Goal: Transaction & Acquisition: Purchase product/service

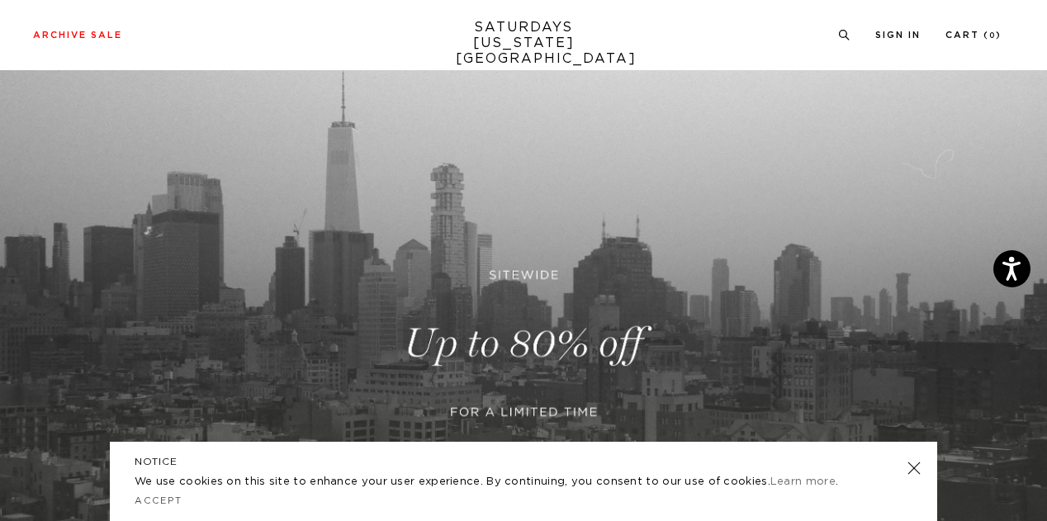
scroll to position [158, 0]
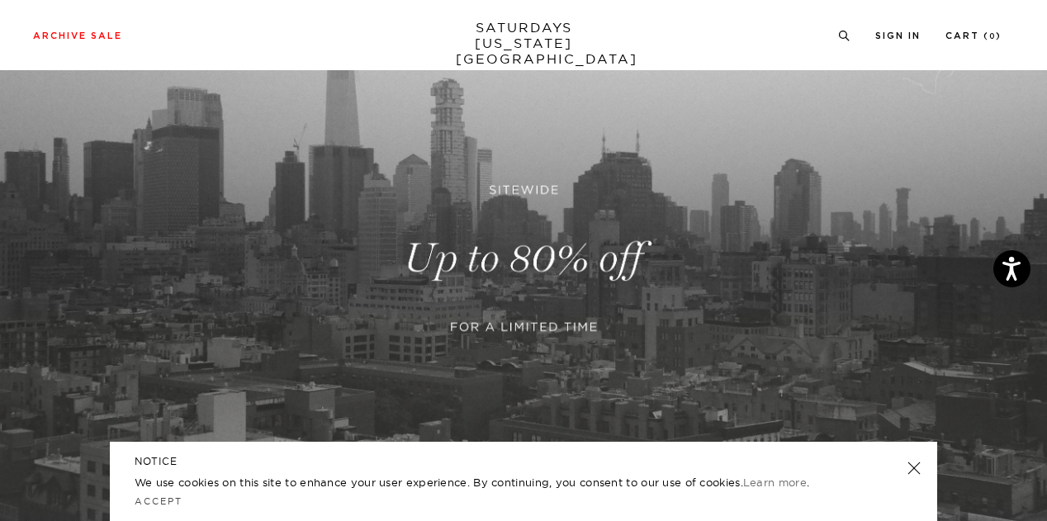
click at [915, 461] on link at bounding box center [913, 467] width 23 height 23
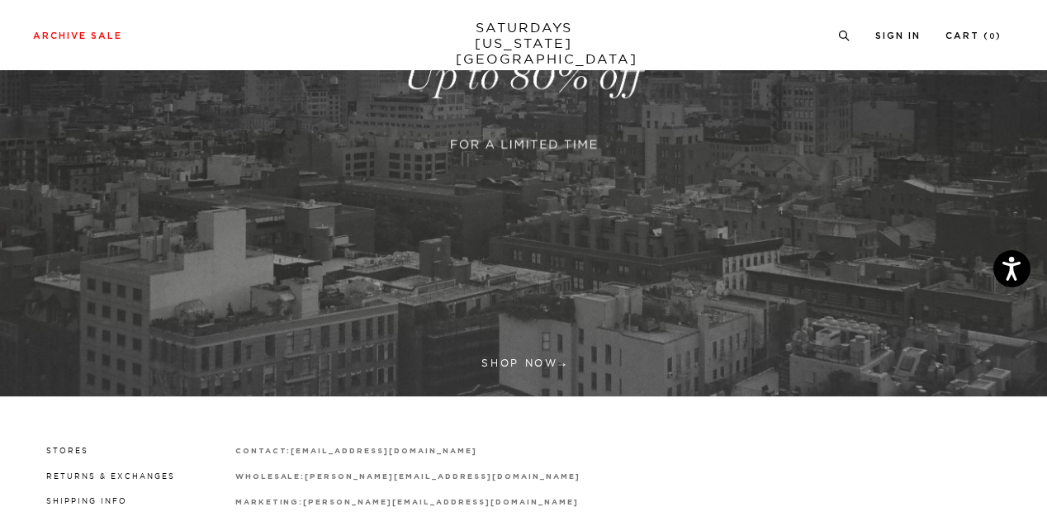
scroll to position [337, 0]
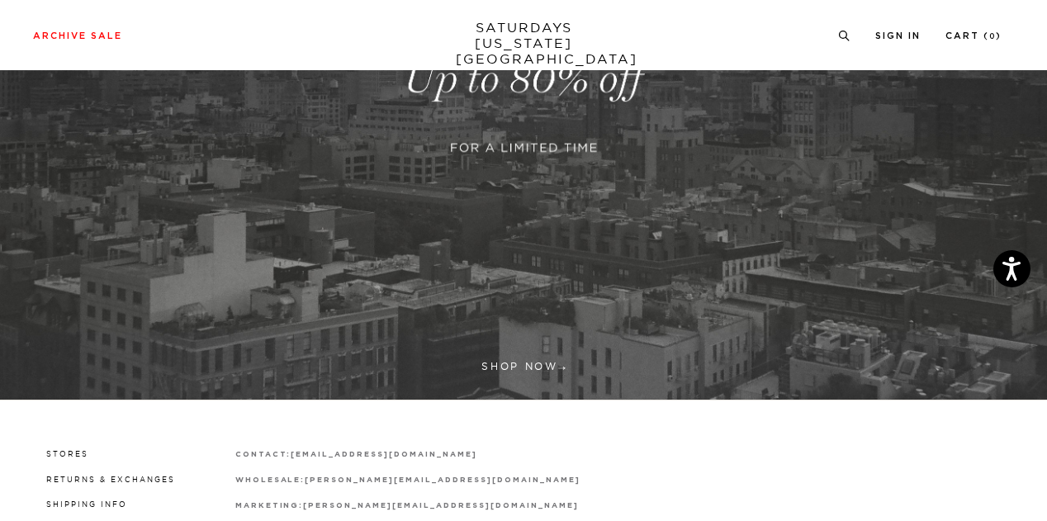
click at [509, 358] on link at bounding box center [523, 79] width 1047 height 640
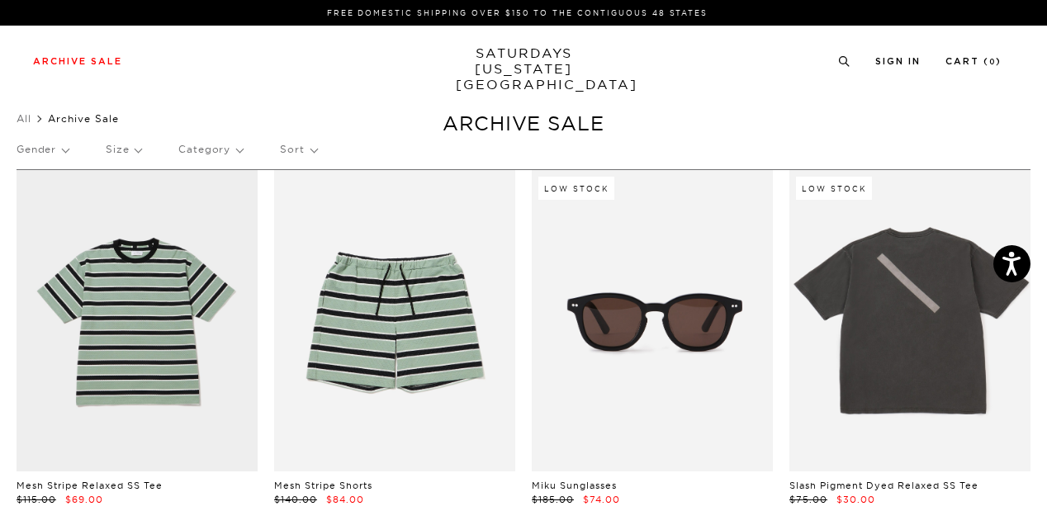
click at [231, 149] on p "Category" at bounding box center [210, 149] width 64 height 38
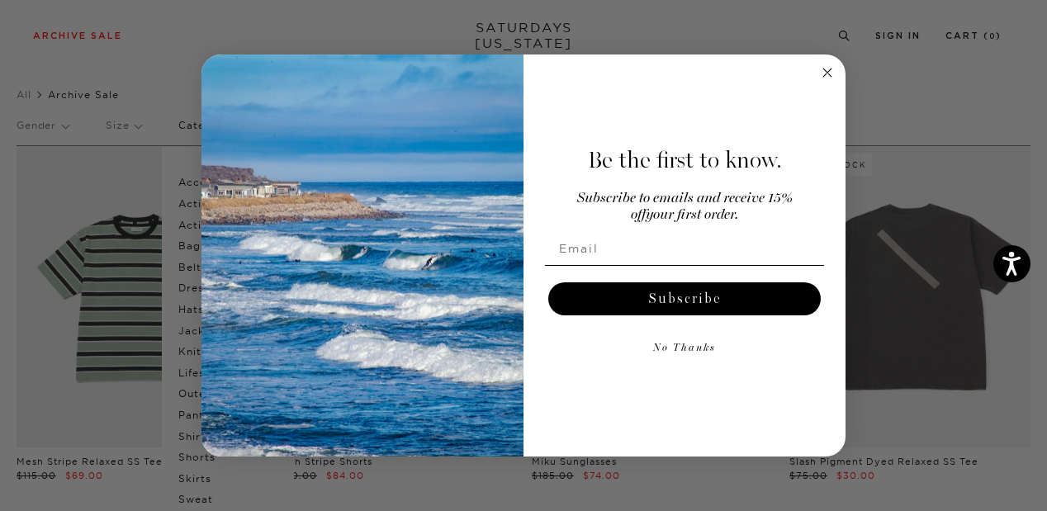
scroll to position [23, 0]
click at [830, 78] on circle "Close dialog" at bounding box center [827, 72] width 19 height 19
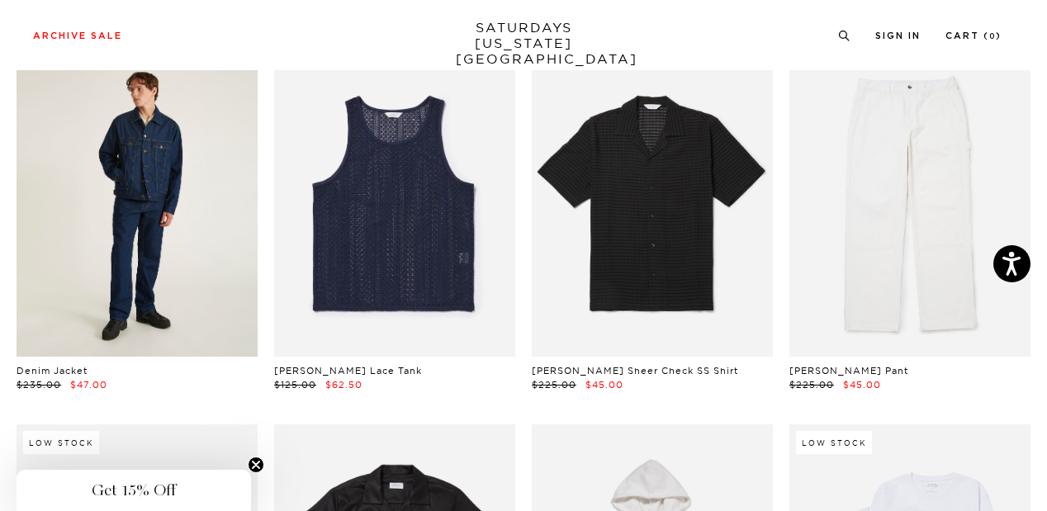
scroll to position [835, 0]
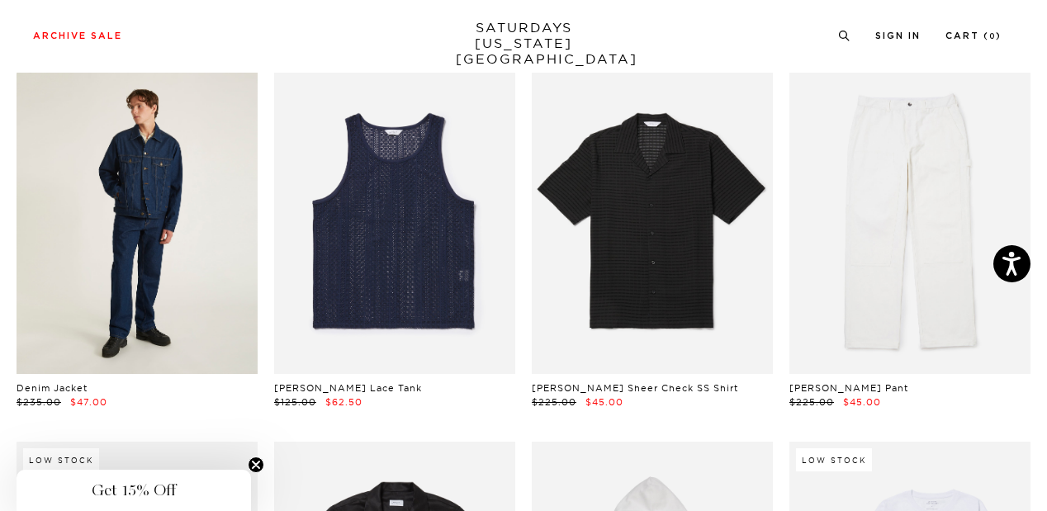
click at [163, 228] on link at bounding box center [137, 223] width 241 height 301
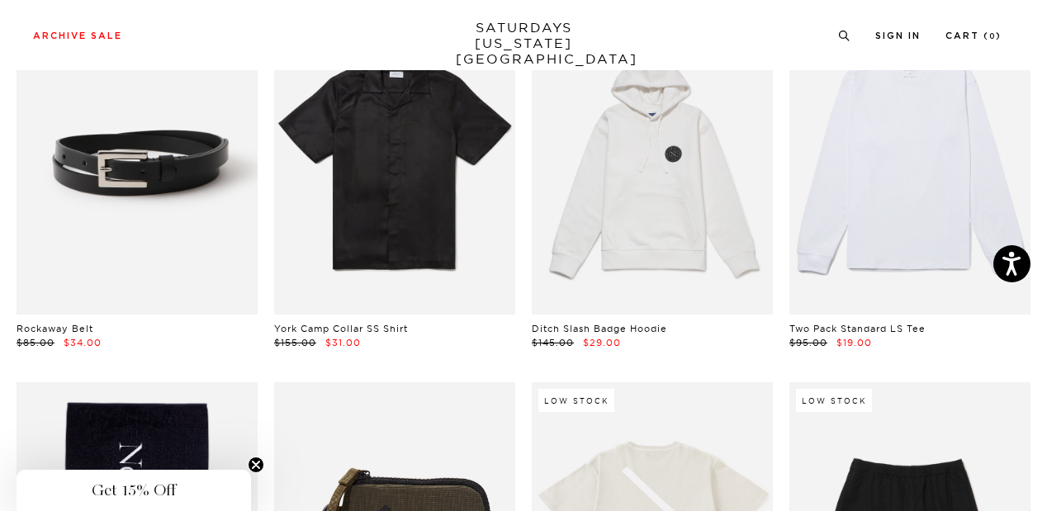
scroll to position [1263, 10]
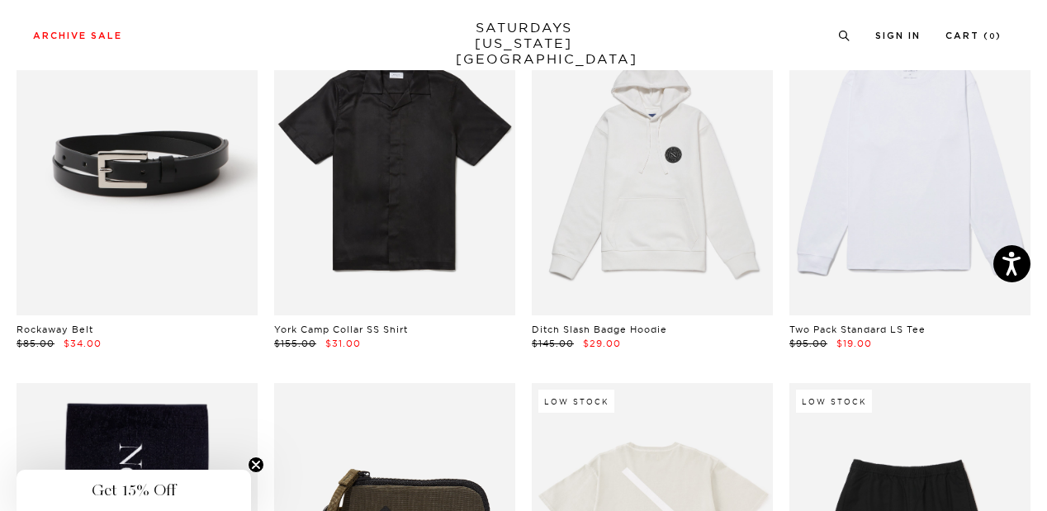
click at [873, 210] on link at bounding box center [909, 164] width 241 height 301
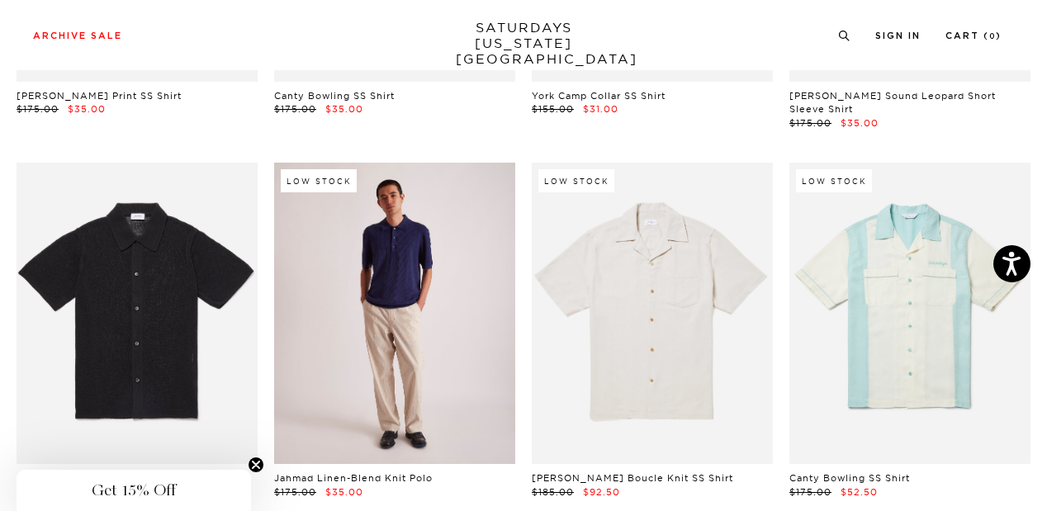
scroll to position [9994, 0]
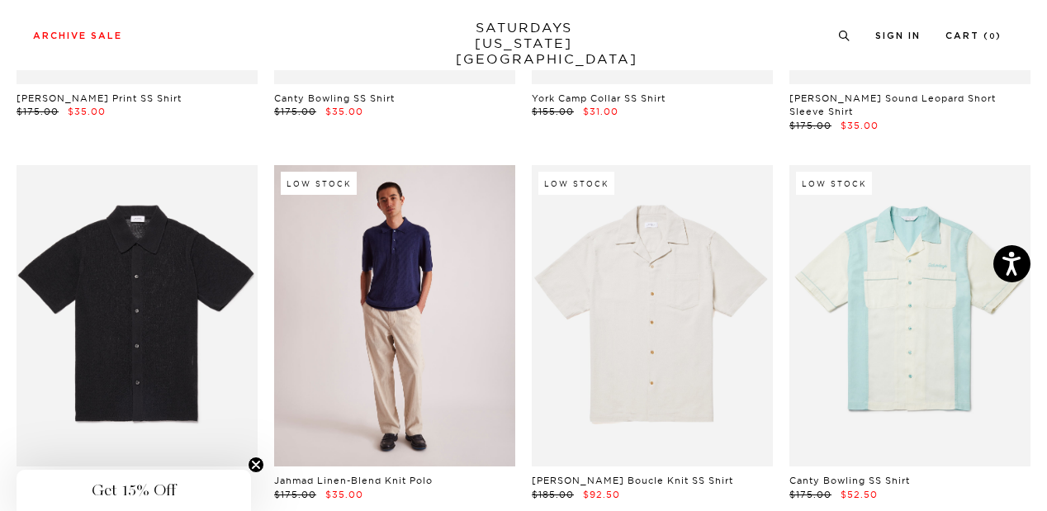
click at [429, 249] on link at bounding box center [394, 315] width 241 height 301
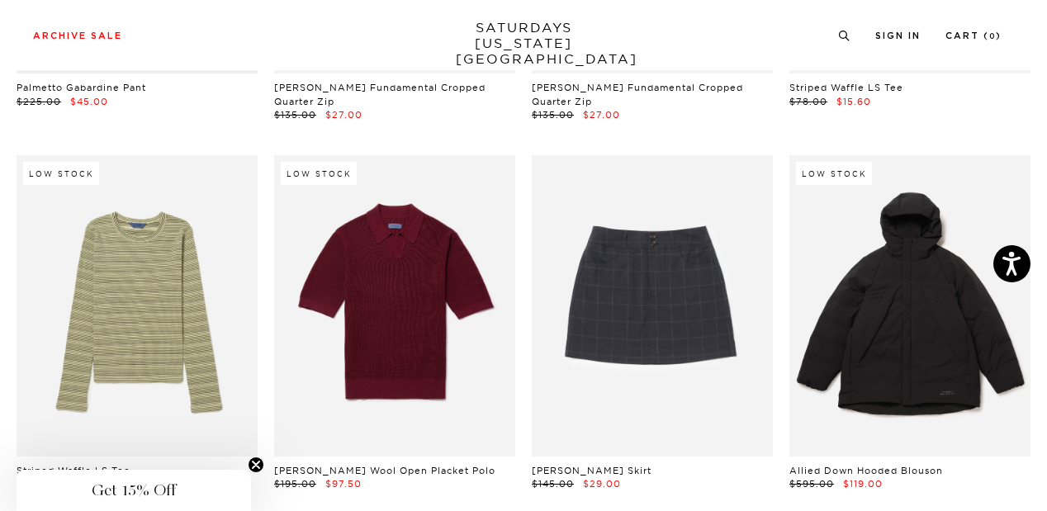
scroll to position [23380, 10]
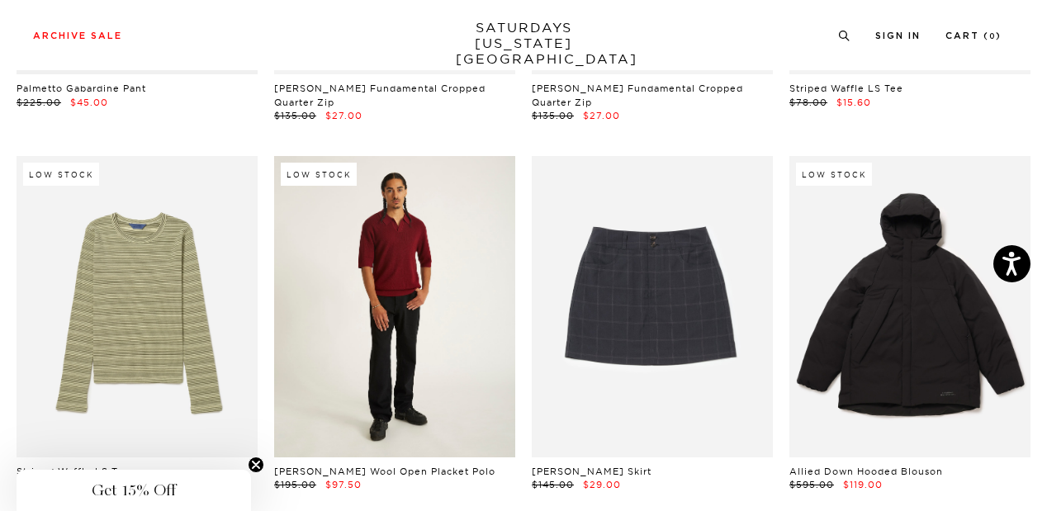
click at [411, 247] on link at bounding box center [394, 306] width 241 height 301
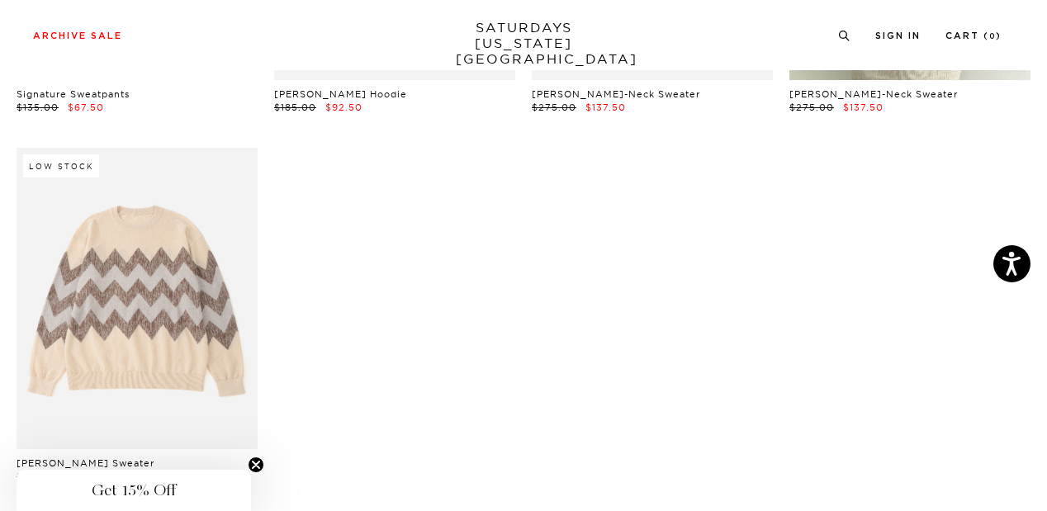
scroll to position [25601, 10]
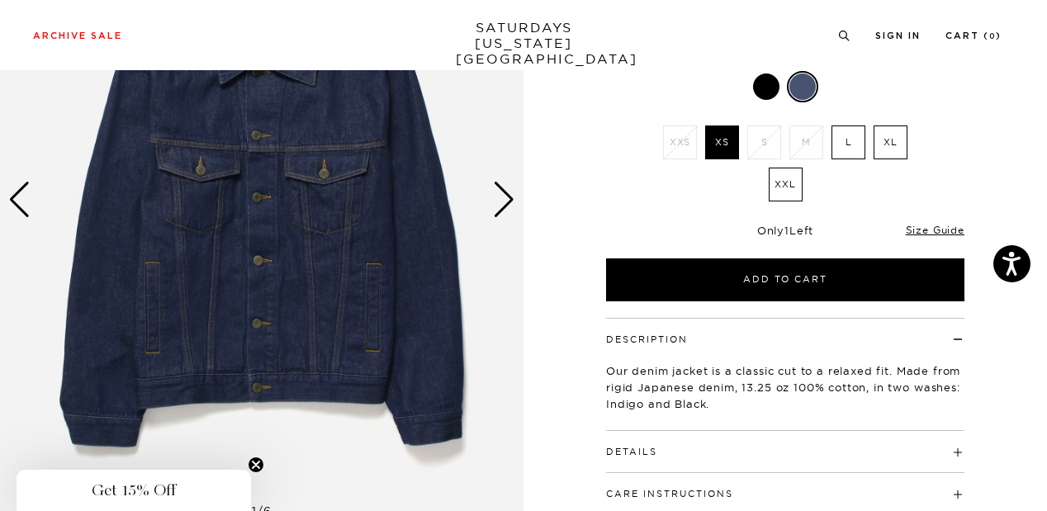
scroll to position [199, 0]
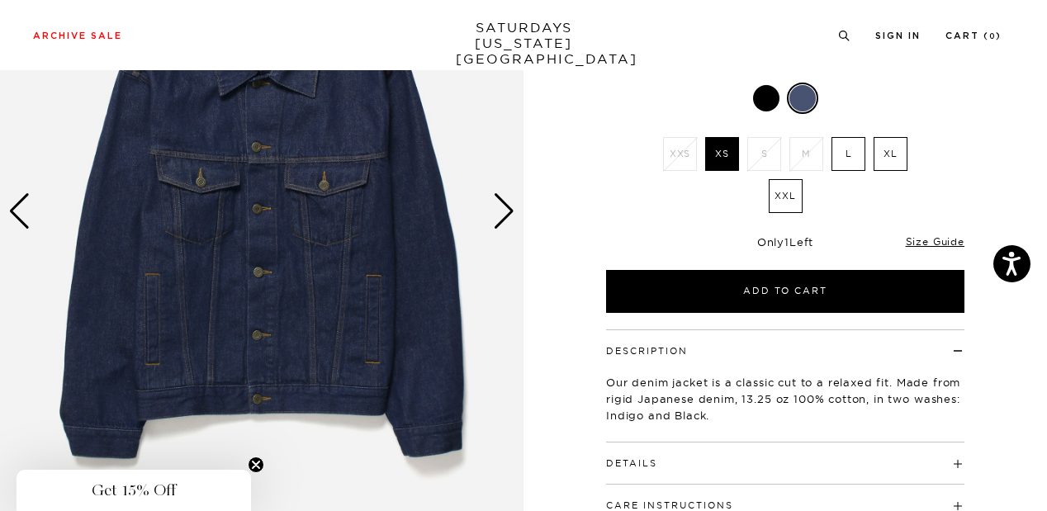
click at [503, 206] on div "Next slide" at bounding box center [504, 211] width 22 height 36
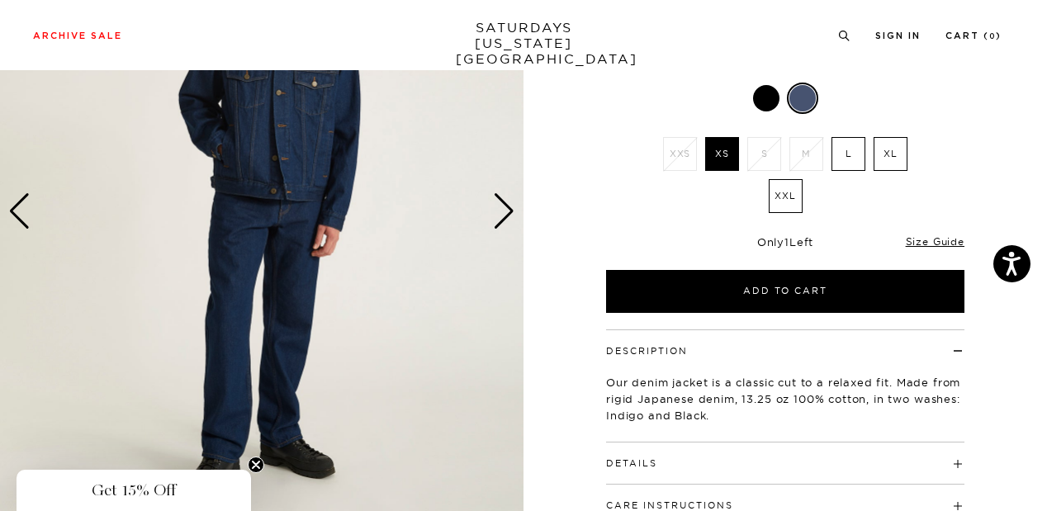
click at [503, 207] on div "Next slide" at bounding box center [504, 211] width 22 height 36
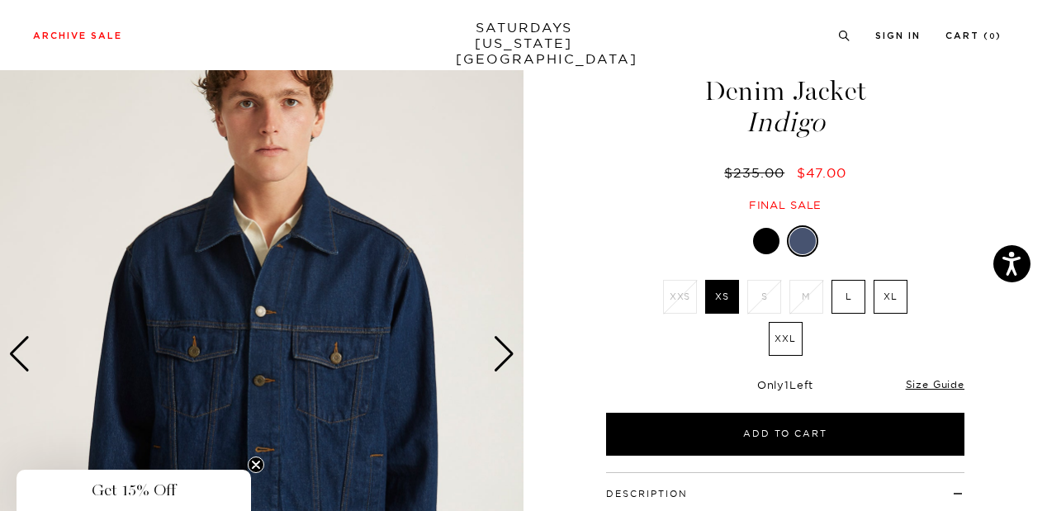
scroll to position [55, 0]
